Goal: Task Accomplishment & Management: Complete application form

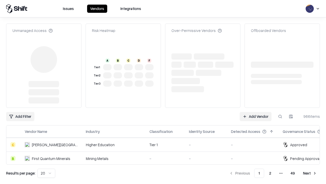
click at [256, 112] on link "Add Vendor" at bounding box center [256, 116] width 32 height 9
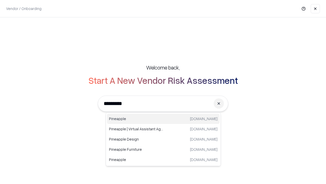
click at [163, 119] on div "Pineapple [DOMAIN_NAME]" at bounding box center [163, 118] width 113 height 10
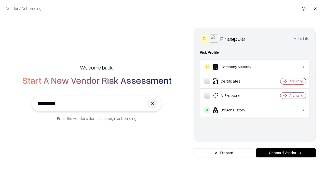
type input "*********"
click at [286, 152] on button "Onboard Vendor" at bounding box center [286, 152] width 60 height 9
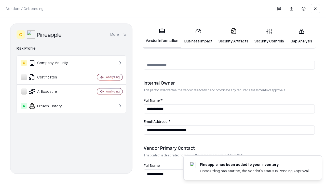
scroll to position [264, 0]
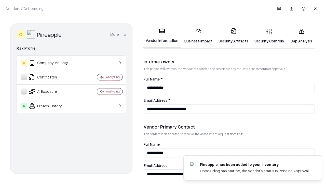
click at [199, 36] on link "Business Impact" at bounding box center [199, 36] width 34 height 24
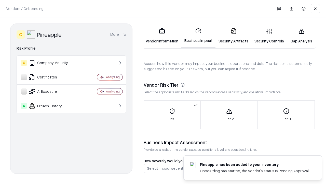
click at [234, 36] on link "Security Artifacts" at bounding box center [234, 36] width 36 height 24
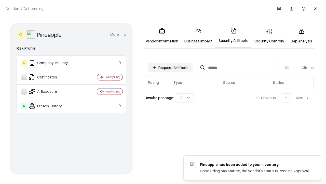
click at [171, 67] on button "Request Artifacts" at bounding box center [170, 67] width 44 height 9
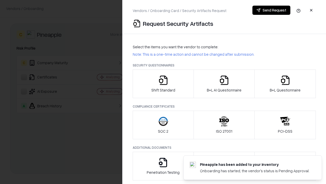
click at [163, 84] on icon "button" at bounding box center [163, 80] width 10 height 10
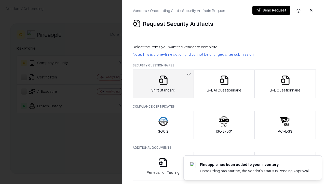
click at [272, 10] on button "Send Request" at bounding box center [272, 10] width 38 height 9
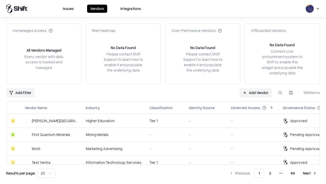
click at [280, 92] on button at bounding box center [280, 92] width 9 height 9
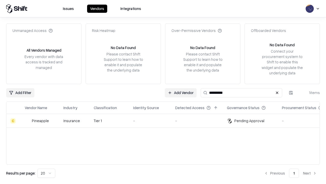
type input "*********"
click at [166, 120] on div "-" at bounding box center [150, 120] width 34 height 5
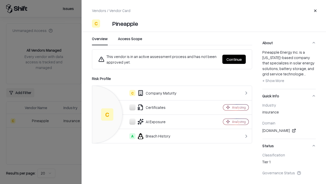
click at [234, 59] on button "Continue" at bounding box center [234, 59] width 23 height 9
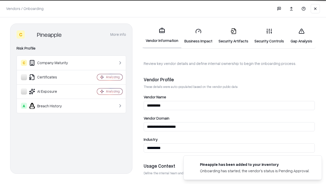
click at [234, 36] on link "Security Artifacts" at bounding box center [234, 36] width 36 height 24
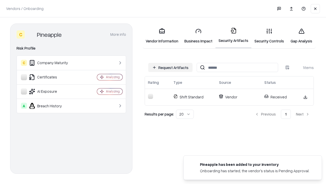
click at [269, 36] on link "Security Controls" at bounding box center [270, 36] width 36 height 24
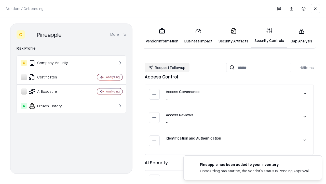
click at [167, 67] on button "Request Followup" at bounding box center [167, 67] width 45 height 9
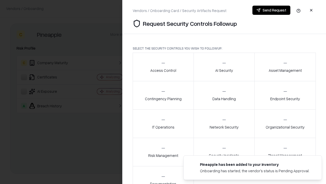
click at [163, 67] on div "Access Control" at bounding box center [163, 66] width 26 height 12
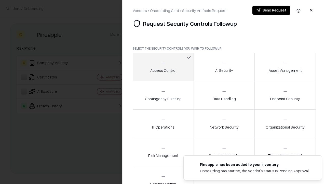
click at [272, 10] on button "Send Request" at bounding box center [272, 10] width 38 height 9
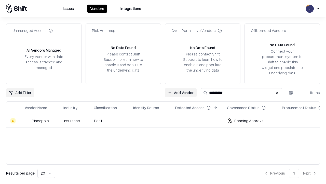
type input "*********"
click at [166, 120] on div "-" at bounding box center [150, 120] width 34 height 5
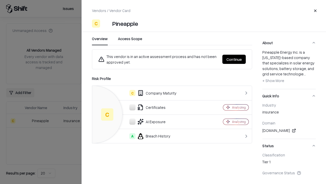
click at [234, 59] on button "Continue" at bounding box center [234, 59] width 23 height 9
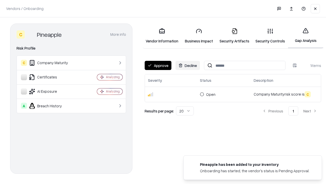
click at [158, 65] on button "Approve" at bounding box center [158, 65] width 27 height 9
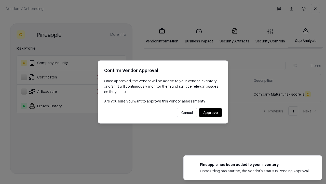
click at [211, 112] on button "Approve" at bounding box center [210, 112] width 23 height 9
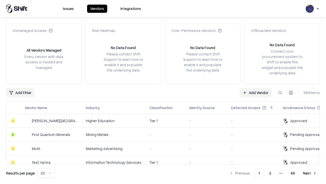
type input "*********"
click at [256, 92] on link "Add Vendor" at bounding box center [256, 92] width 32 height 9
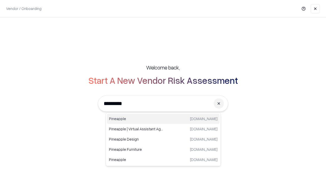
click at [163, 119] on div "Pineapple pineappleenergy.com" at bounding box center [163, 118] width 113 height 10
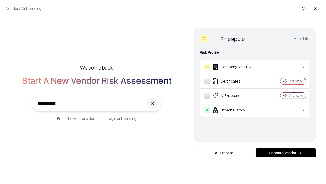
type input "*********"
click at [286, 152] on button "Onboard Vendor" at bounding box center [286, 152] width 60 height 9
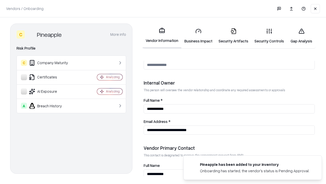
scroll to position [264, 0]
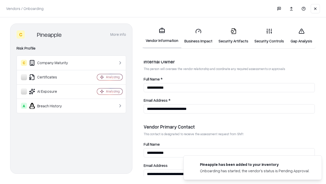
click at [302, 36] on link "Gap Analysis" at bounding box center [301, 36] width 29 height 24
